Goal: Information Seeking & Learning: Learn about a topic

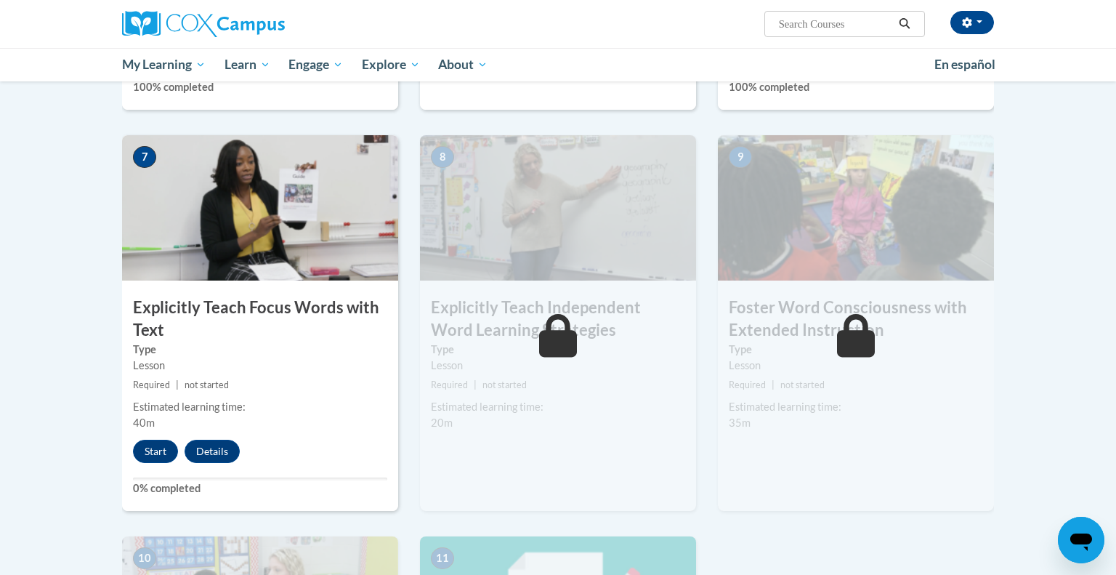
scroll to position [1047, 0]
click at [165, 450] on button "Start" at bounding box center [155, 450] width 45 height 23
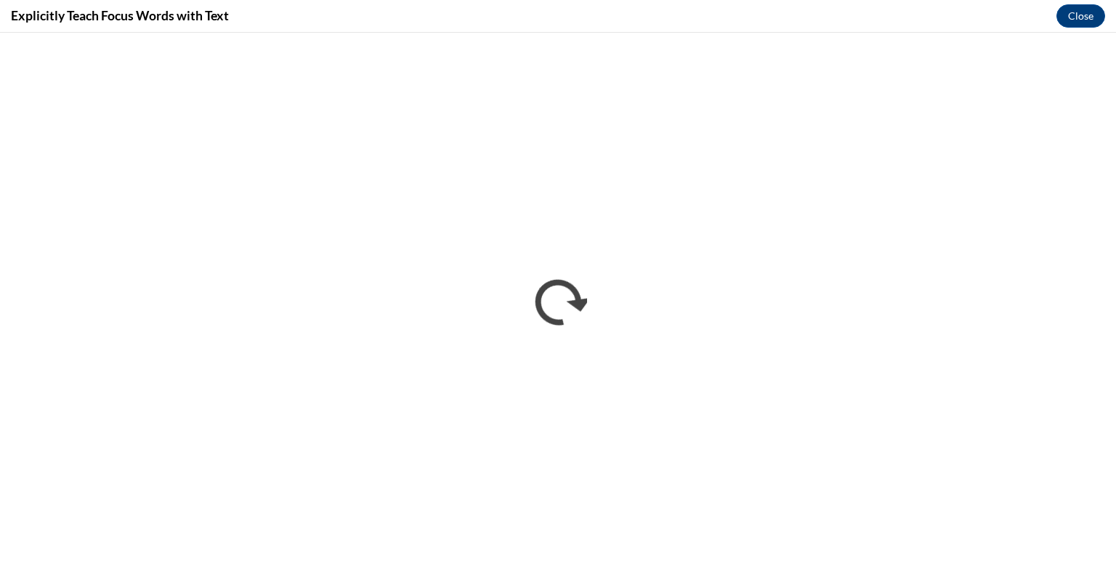
scroll to position [0, 0]
